Goal: Go to known website: Access a specific website the user already knows

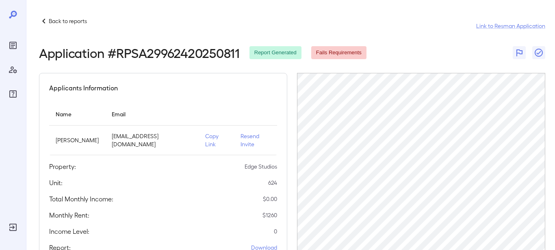
click at [44, 22] on icon at bounding box center [43, 21] width 3 height 5
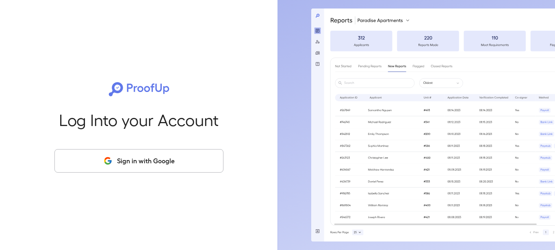
click at [121, 171] on button "Sign in with Google" at bounding box center [138, 161] width 169 height 24
